Goal: Task Accomplishment & Management: Use online tool/utility

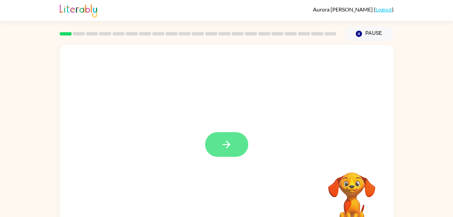
click at [227, 133] on button "button" at bounding box center [226, 144] width 43 height 25
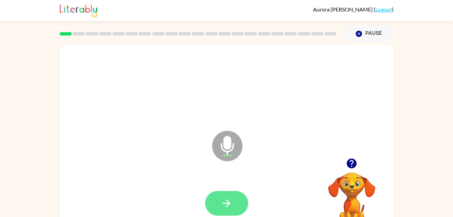
click at [233, 204] on button "button" at bounding box center [226, 203] width 43 height 25
click at [222, 198] on icon "button" at bounding box center [227, 203] width 12 height 12
click at [222, 209] on button "button" at bounding box center [226, 203] width 43 height 25
click at [342, 175] on video "Your browser must support playing .mp4 files to use Literably. Please try using…" at bounding box center [351, 195] width 67 height 67
click at [348, 159] on icon "button" at bounding box center [352, 163] width 12 height 12
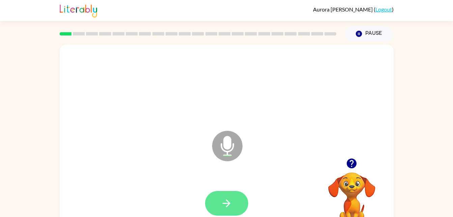
click at [217, 200] on button "button" at bounding box center [226, 203] width 43 height 25
click at [224, 201] on icon "button" at bounding box center [227, 203] width 12 height 12
click at [220, 198] on button "button" at bounding box center [226, 203] width 43 height 25
click at [222, 201] on icon "button" at bounding box center [227, 203] width 12 height 12
click at [213, 198] on button "button" at bounding box center [226, 203] width 43 height 25
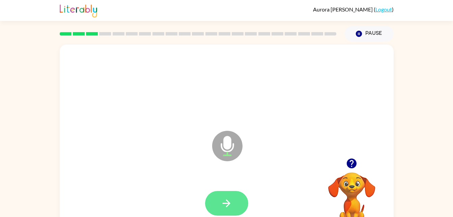
click at [219, 199] on button "button" at bounding box center [226, 203] width 43 height 25
click at [227, 199] on icon "button" at bounding box center [227, 203] width 12 height 12
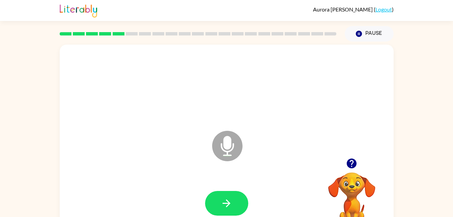
click at [355, 182] on video "Your browser must support playing .mp4 files to use Literably. Please try using…" at bounding box center [351, 195] width 67 height 67
click at [352, 167] on icon "button" at bounding box center [352, 163] width 10 height 10
click at [227, 200] on icon "button" at bounding box center [227, 203] width 8 height 8
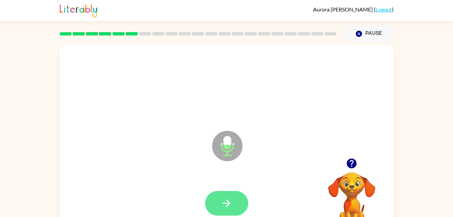
click at [233, 193] on button "button" at bounding box center [226, 203] width 43 height 25
click at [217, 201] on button "button" at bounding box center [226, 203] width 43 height 25
click at [219, 201] on button "button" at bounding box center [226, 203] width 43 height 25
click at [220, 205] on button "button" at bounding box center [226, 203] width 43 height 25
click at [223, 209] on button "button" at bounding box center [226, 203] width 43 height 25
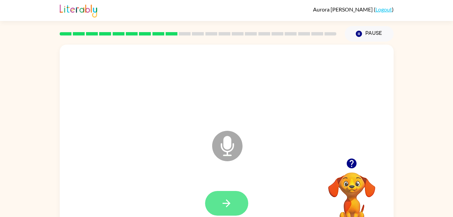
click at [220, 196] on button "button" at bounding box center [226, 203] width 43 height 25
click at [218, 201] on button "button" at bounding box center [226, 203] width 43 height 25
click at [209, 206] on button "button" at bounding box center [226, 203] width 43 height 25
click at [215, 196] on button "button" at bounding box center [226, 203] width 43 height 25
click at [222, 208] on icon "button" at bounding box center [227, 203] width 12 height 12
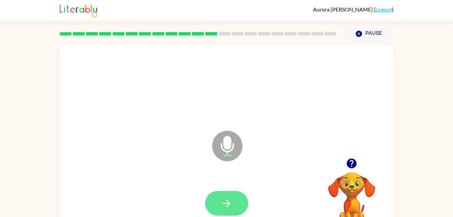
click at [216, 203] on button "button" at bounding box center [226, 203] width 43 height 25
click at [219, 196] on button "button" at bounding box center [226, 203] width 43 height 25
click at [228, 198] on icon "button" at bounding box center [227, 203] width 12 height 12
click at [226, 207] on icon "button" at bounding box center [227, 203] width 12 height 12
click at [233, 198] on button "button" at bounding box center [226, 203] width 43 height 25
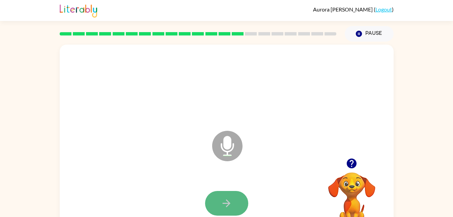
click at [216, 193] on button "button" at bounding box center [226, 203] width 43 height 25
click at [228, 195] on button "button" at bounding box center [226, 203] width 43 height 25
click at [237, 201] on button "button" at bounding box center [226, 203] width 43 height 25
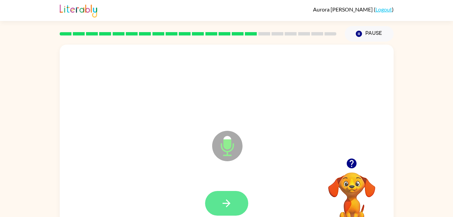
click at [216, 202] on button "button" at bounding box center [226, 203] width 43 height 25
click at [215, 199] on button "button" at bounding box center [226, 203] width 43 height 25
click at [226, 201] on icon "button" at bounding box center [227, 203] width 12 height 12
click at [220, 198] on button "button" at bounding box center [226, 203] width 43 height 25
click at [221, 205] on icon "button" at bounding box center [227, 203] width 12 height 12
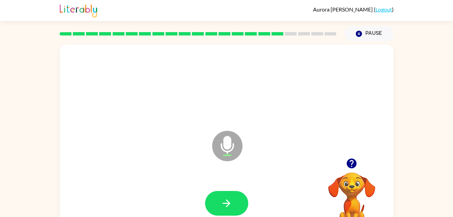
click at [353, 185] on video "Your browser must support playing .mp4 files to use Literably. Please try using…" at bounding box center [351, 195] width 67 height 67
click at [350, 163] on icon "button" at bounding box center [352, 163] width 10 height 10
click at [218, 191] on button "button" at bounding box center [226, 203] width 43 height 25
click at [227, 202] on icon "button" at bounding box center [227, 203] width 8 height 8
click at [223, 196] on button "button" at bounding box center [226, 203] width 43 height 25
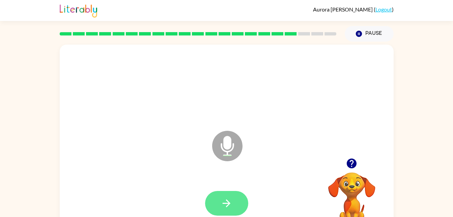
click at [220, 191] on button "button" at bounding box center [226, 203] width 43 height 25
click at [225, 205] on icon "button" at bounding box center [227, 203] width 12 height 12
click at [223, 193] on button "button" at bounding box center [226, 203] width 43 height 25
click at [221, 193] on button "button" at bounding box center [226, 203] width 43 height 25
click at [228, 200] on icon "button" at bounding box center [227, 203] width 12 height 12
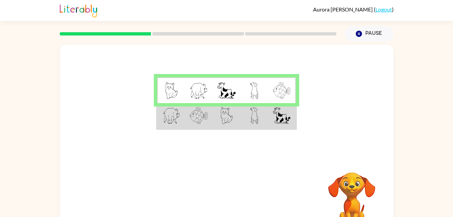
click at [165, 128] on td at bounding box center [171, 116] width 28 height 26
click at [168, 122] on img at bounding box center [172, 115] width 18 height 17
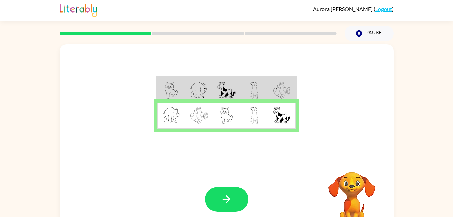
scroll to position [2, 0]
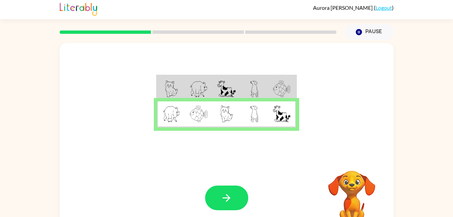
click at [198, 93] on img at bounding box center [199, 88] width 18 height 17
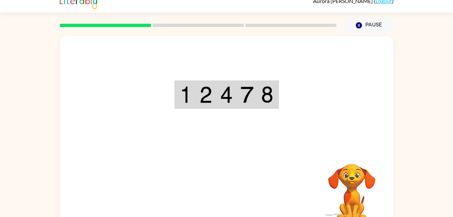
scroll to position [6, 0]
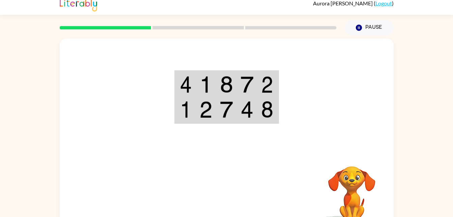
click at [195, 84] on td at bounding box center [185, 84] width 21 height 26
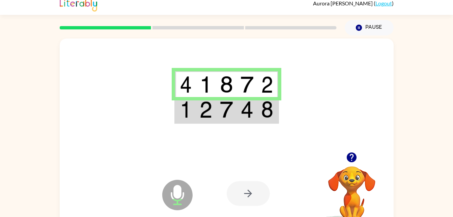
click at [199, 85] on td at bounding box center [206, 84] width 21 height 26
click at [251, 84] on img at bounding box center [247, 84] width 13 height 17
click at [359, 161] on button "button" at bounding box center [351, 156] width 17 height 17
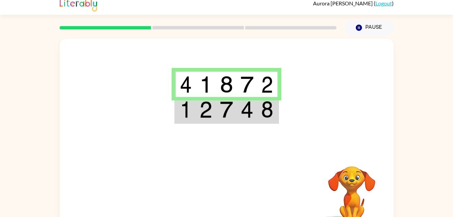
click at [349, 157] on video "Your browser must support playing .mp4 files to use Literably. Please try using…" at bounding box center [351, 188] width 67 height 67
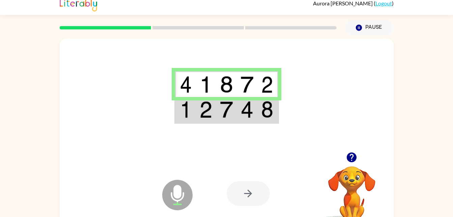
click at [228, 110] on img at bounding box center [226, 109] width 13 height 17
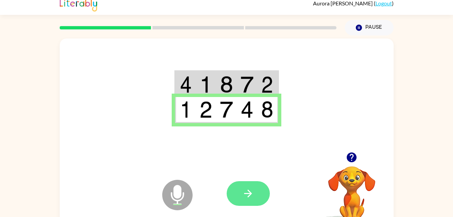
click at [250, 201] on button "button" at bounding box center [248, 193] width 43 height 25
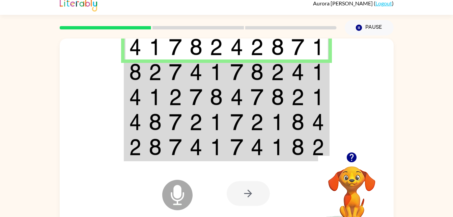
click at [214, 68] on img at bounding box center [216, 71] width 13 height 17
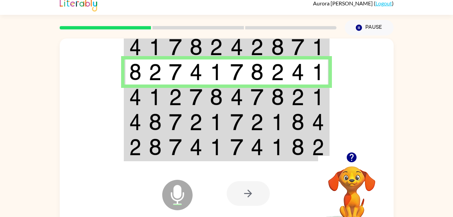
click at [236, 99] on img at bounding box center [236, 96] width 13 height 17
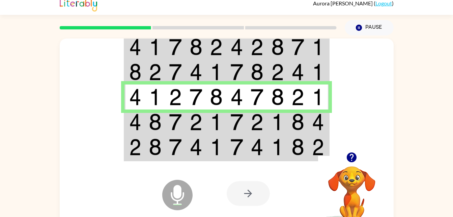
click at [259, 123] on img at bounding box center [257, 121] width 13 height 17
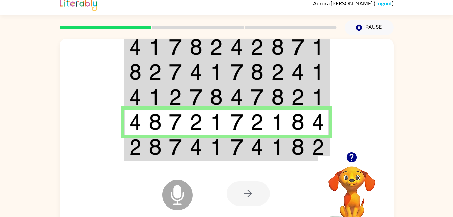
click at [126, 161] on div "Microphone The Microphone is here when it is your turn to talk Your browser mus…" at bounding box center [227, 193] width 334 height 76
click at [136, 147] on img at bounding box center [135, 146] width 12 height 17
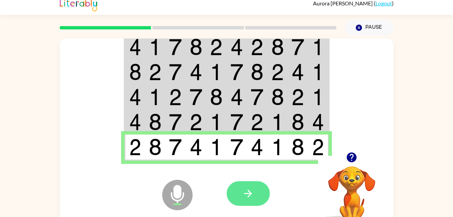
click at [252, 192] on icon "button" at bounding box center [248, 193] width 12 height 12
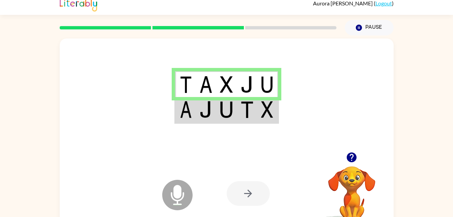
click at [209, 104] on img at bounding box center [205, 109] width 13 height 17
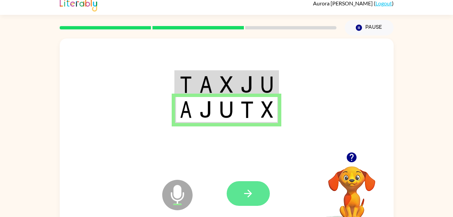
click at [259, 191] on button "button" at bounding box center [248, 193] width 43 height 25
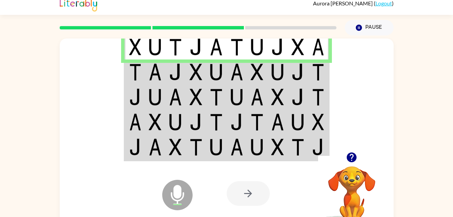
click at [158, 74] on img at bounding box center [155, 71] width 13 height 17
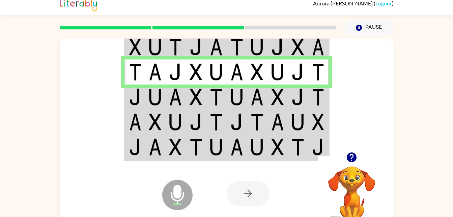
click at [274, 98] on img at bounding box center [277, 96] width 13 height 17
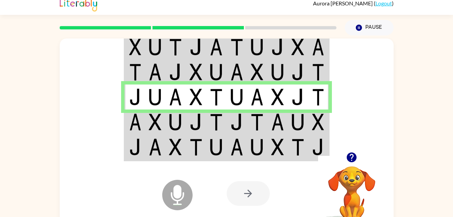
click at [223, 124] on td at bounding box center [216, 121] width 21 height 25
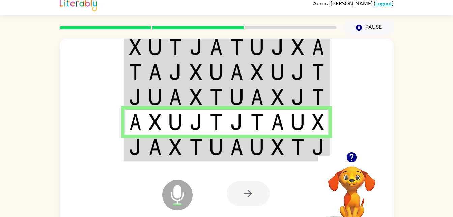
click at [208, 148] on td at bounding box center [216, 147] width 21 height 26
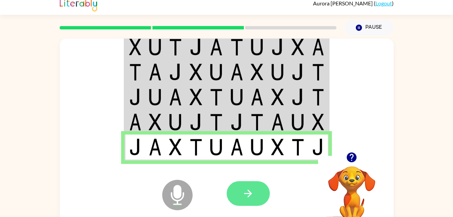
click at [259, 196] on button "button" at bounding box center [248, 193] width 43 height 25
